Goal: Obtain resource: Download file/media

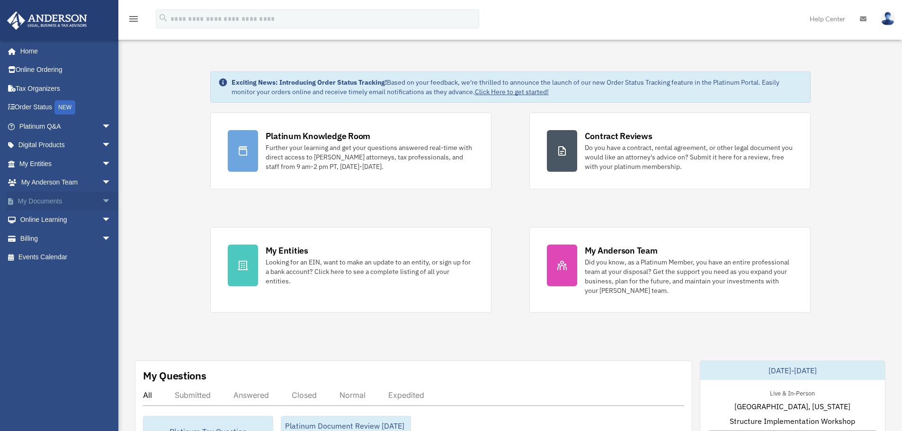
click at [102, 198] on span "arrow_drop_down" at bounding box center [111, 201] width 19 height 19
click at [41, 222] on link "Box" at bounding box center [69, 220] width 112 height 19
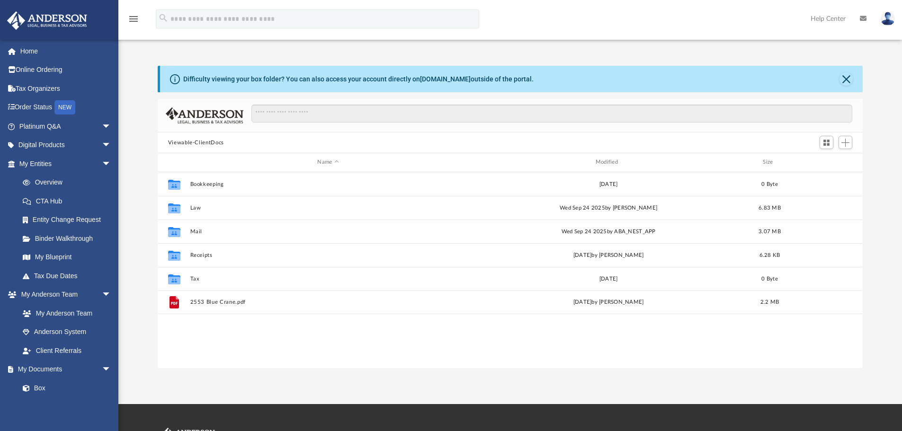
scroll to position [208, 698]
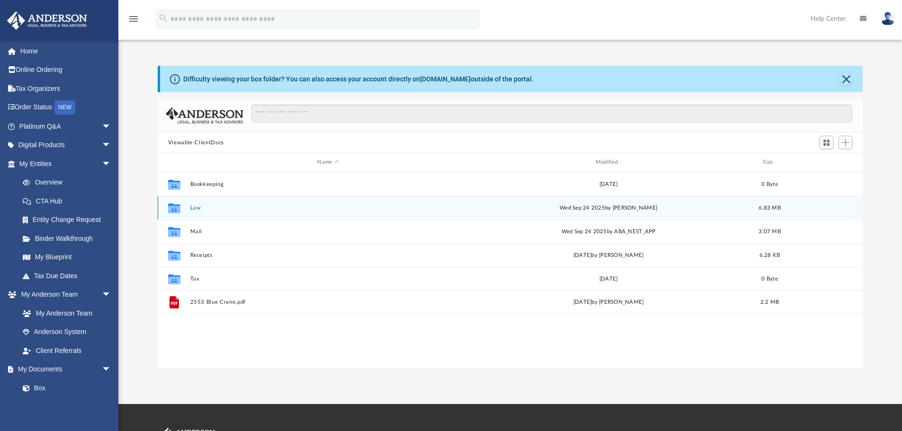
click at [195, 208] on button "Law" at bounding box center [328, 208] width 276 height 6
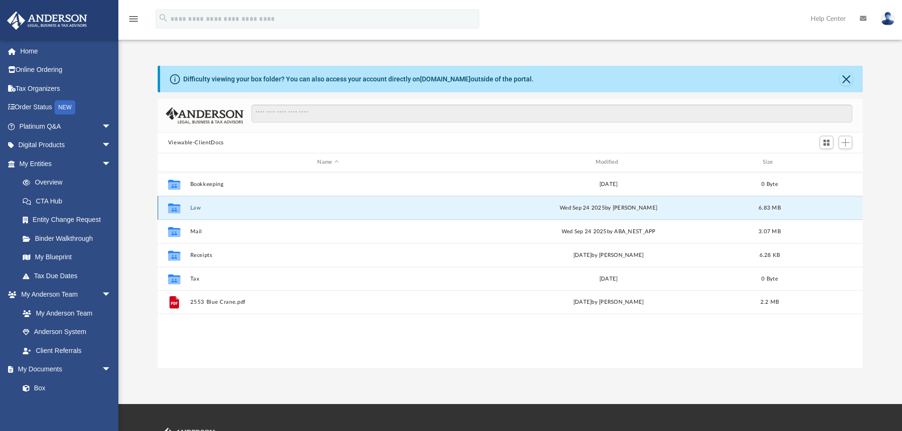
click at [195, 208] on button "Law" at bounding box center [328, 208] width 276 height 6
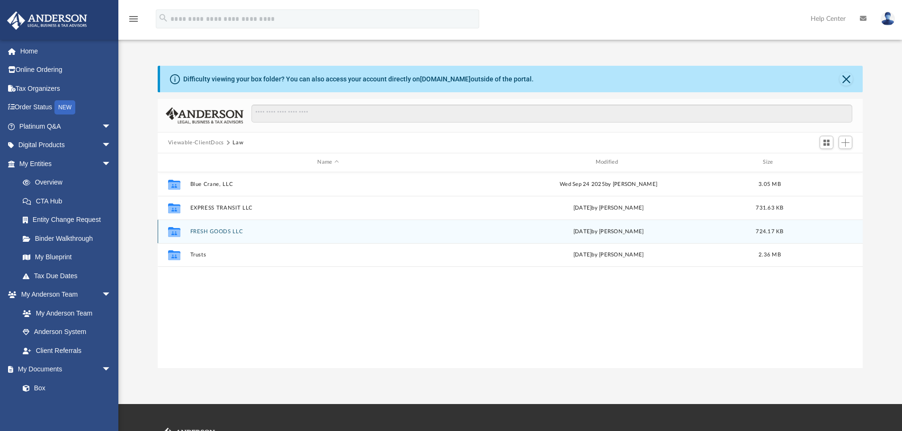
click at [196, 232] on button "FRESH GOODS LLC" at bounding box center [328, 232] width 276 height 6
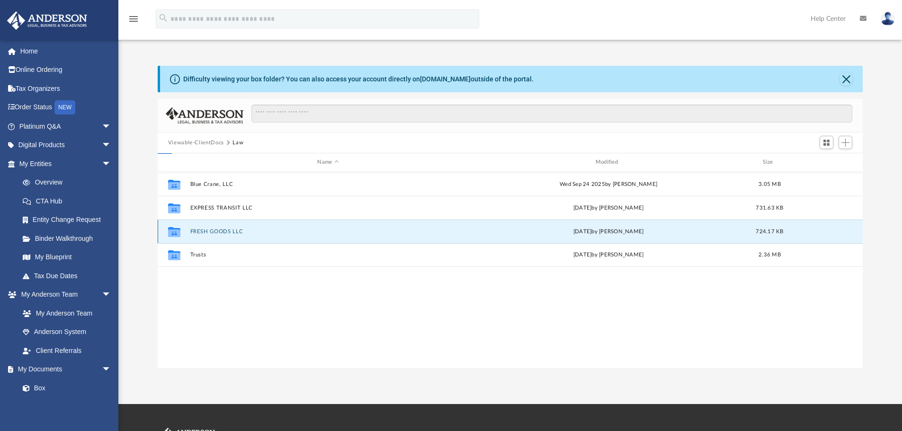
click at [196, 232] on button "FRESH GOODS LLC" at bounding box center [328, 232] width 276 height 6
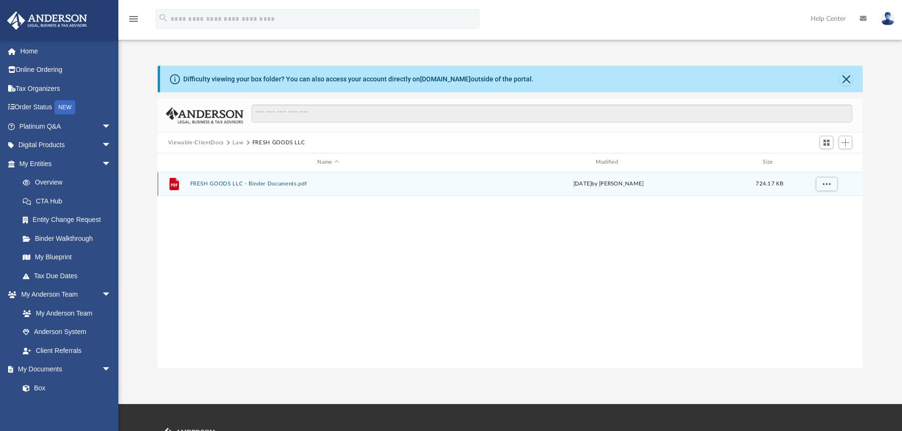
click at [215, 184] on button "FRESH GOODS LLC - Binder Documents.pdf" at bounding box center [328, 184] width 276 height 6
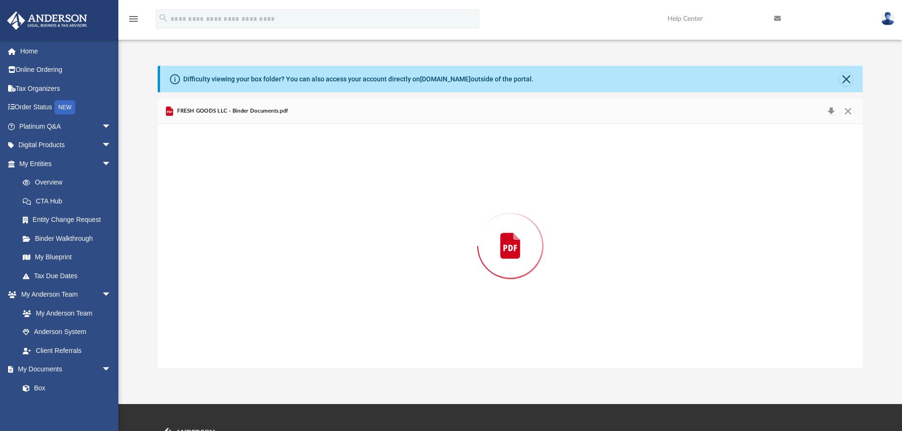
click at [215, 184] on div "Preview" at bounding box center [510, 246] width 705 height 244
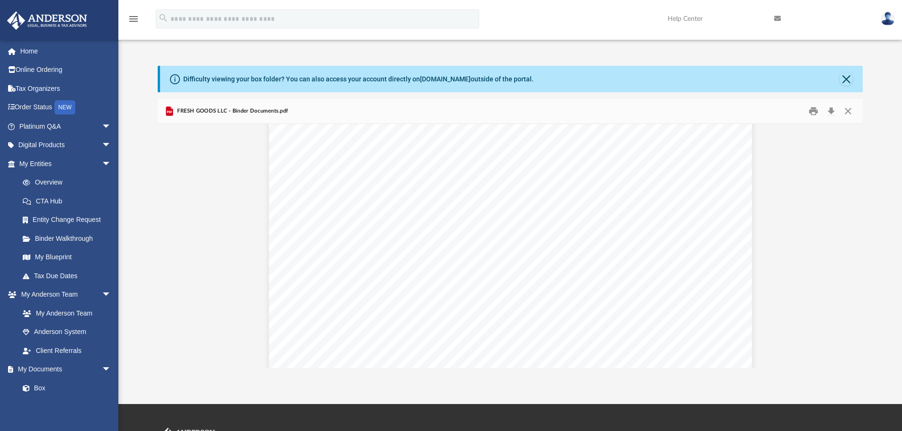
scroll to position [710, 0]
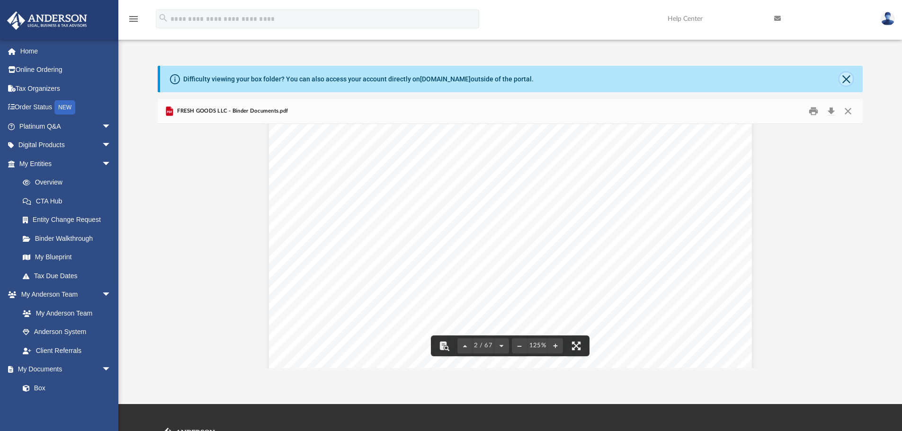
click at [844, 74] on button "Close" at bounding box center [845, 78] width 13 height 13
